Goal: Information Seeking & Learning: Understand process/instructions

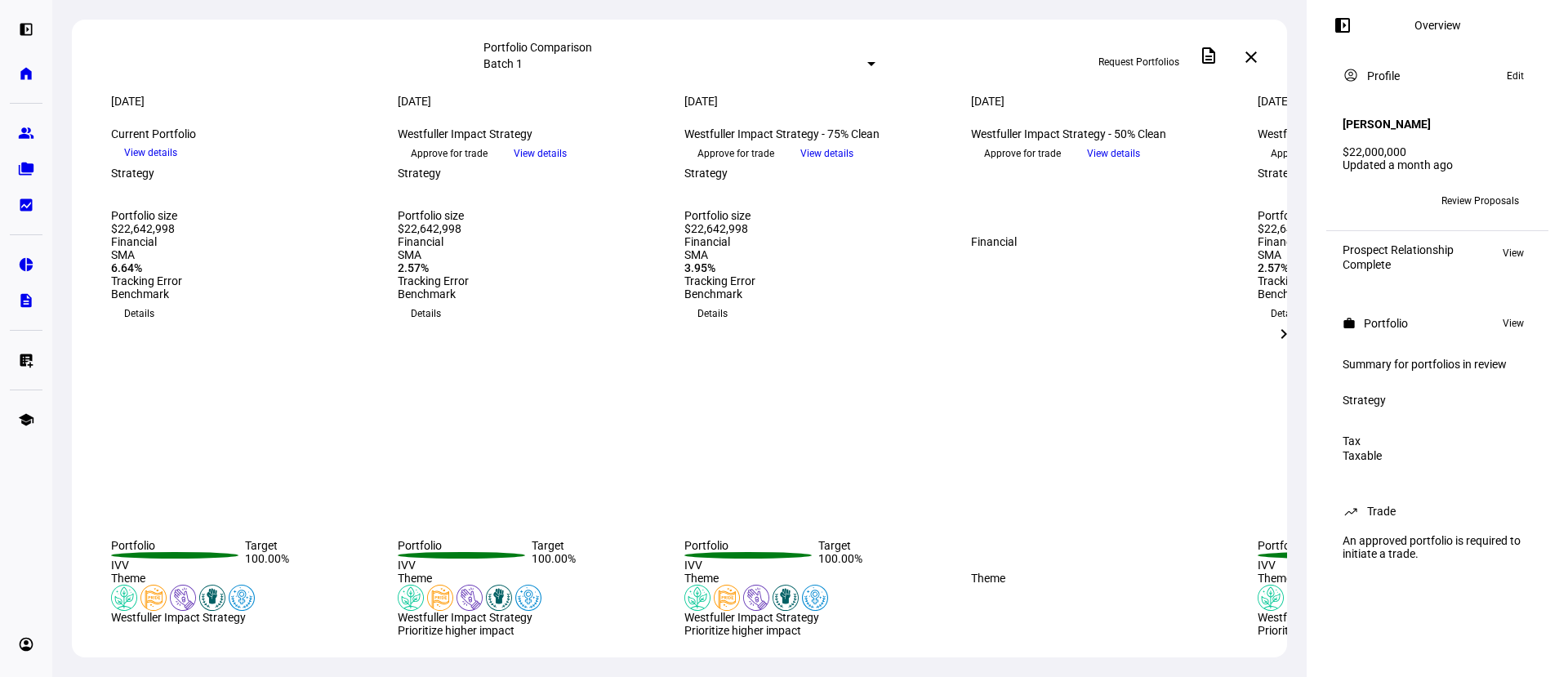
click at [1344, 10] on span at bounding box center [1343, 26] width 39 height 39
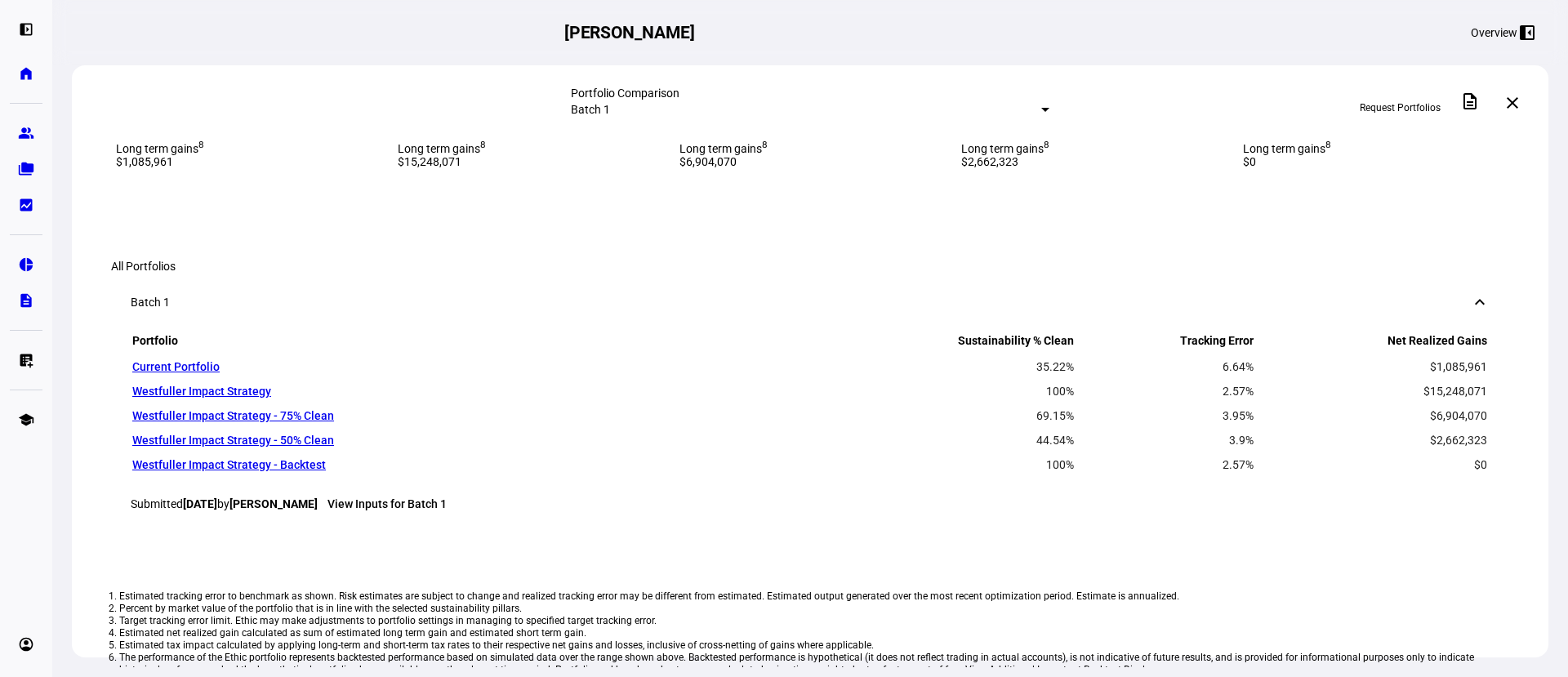
scroll to position [1955, 0]
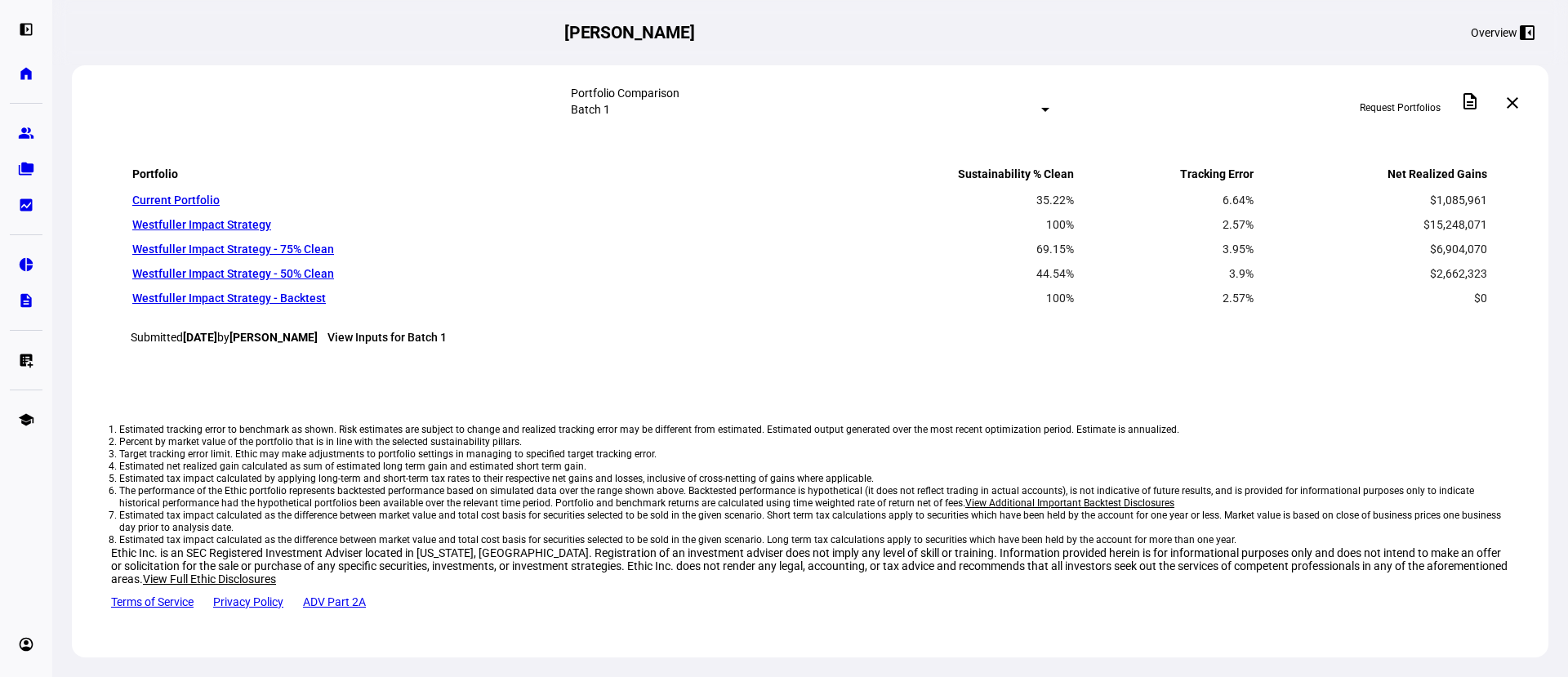
click at [427, 461] on li "Estimated net realized gain calculated as sum of estimated long term gain and e…" at bounding box center [810, 467] width 1382 height 12
click at [454, 473] on li "Estimated tax impact calculated by applying long-term and short-term tax rates …" at bounding box center [810, 479] width 1382 height 12
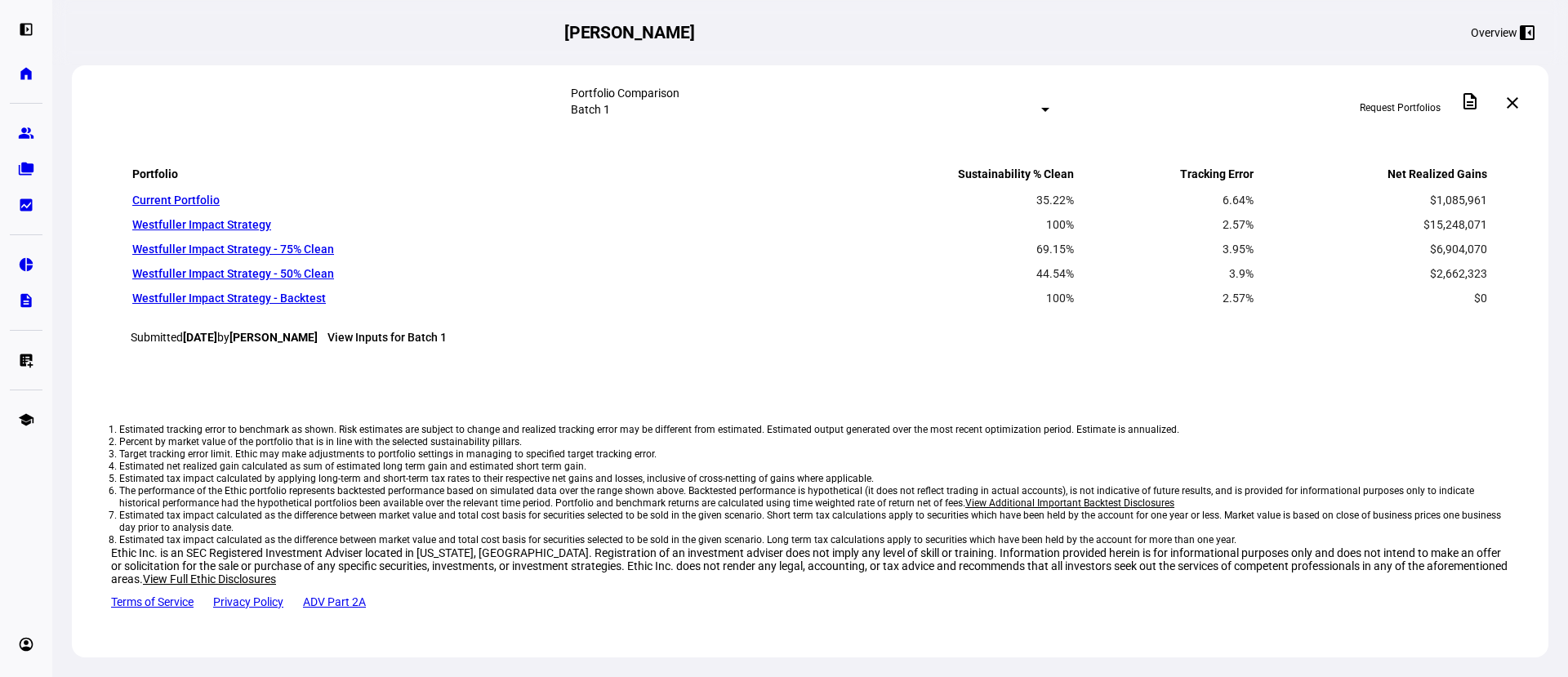
click at [454, 473] on li "Estimated tax impact calculated by applying long-term and short-term tax rates …" at bounding box center [810, 479] width 1382 height 12
